Goal: Task Accomplishment & Management: Complete application form

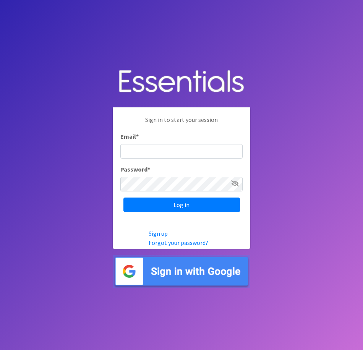
type input "[EMAIL_ADDRESS][DOMAIN_NAME]"
click at [123, 197] on input "Log in" at bounding box center [181, 204] width 116 height 15
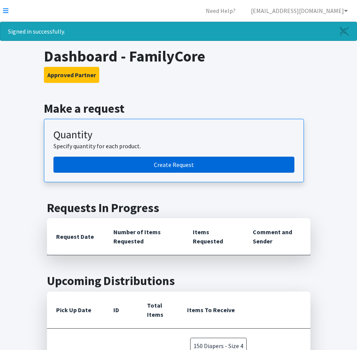
click at [163, 160] on link "Create Request" at bounding box center [173, 165] width 241 height 16
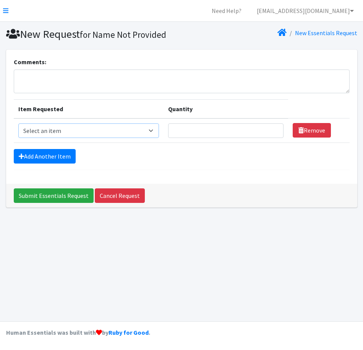
click at [48, 131] on select "Select an item Diapers - Newborn Diapers - Preemie Diapers - Size 1 Diapers - S…" at bounding box center [88, 130] width 141 height 15
